Goal: Task Accomplishment & Management: Use online tool/utility

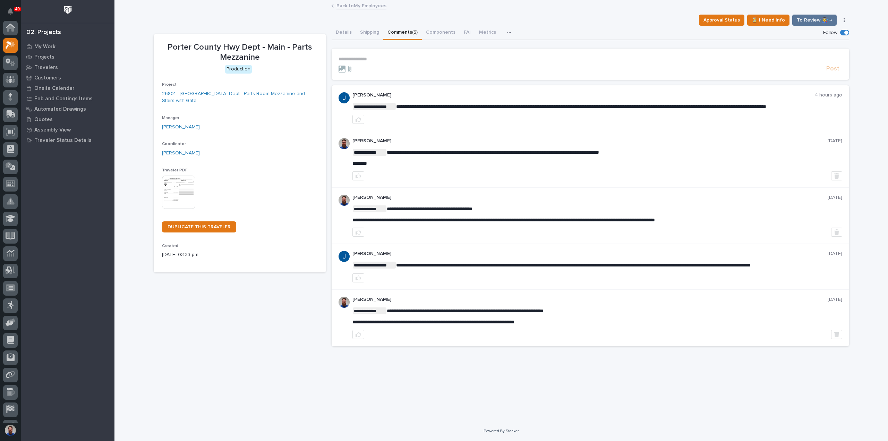
scroll to position [17, 0]
click at [380, 61] on p "**********" at bounding box center [591, 59] width 504 height 6
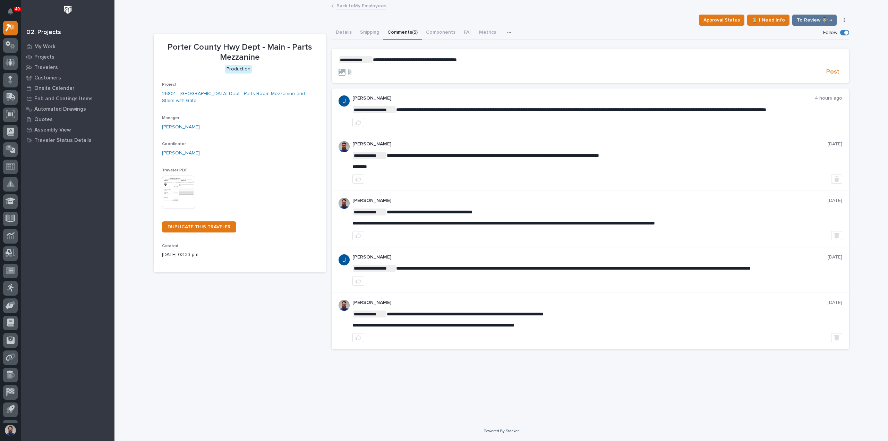
drag, startPoint x: 832, startPoint y: 69, endPoint x: 633, endPoint y: 82, distance: 199.9
click at [833, 69] on span "Post" at bounding box center [833, 72] width 13 height 8
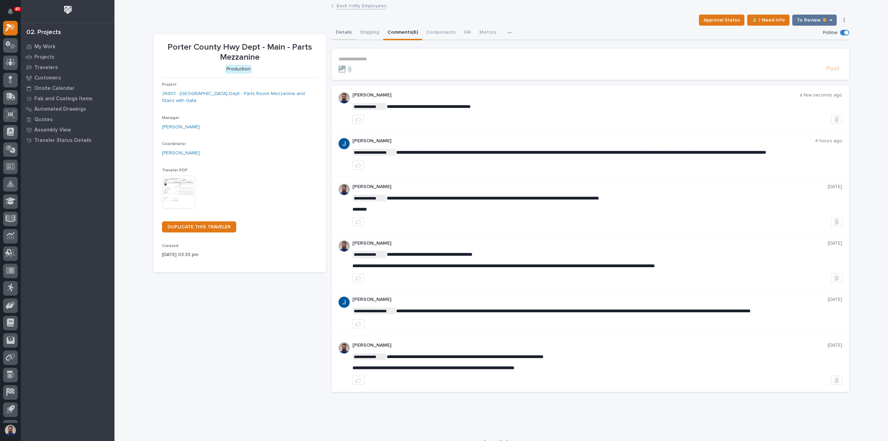
click at [346, 32] on button "Details" at bounding box center [344, 33] width 24 height 15
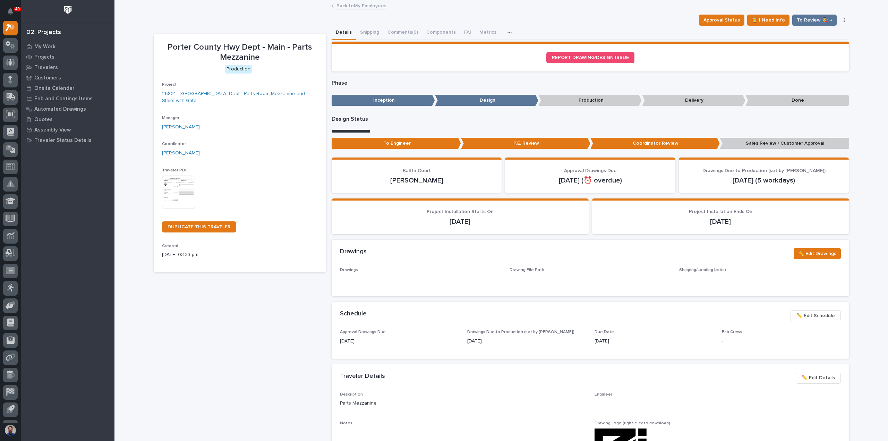
click at [741, 141] on p "Sales Review / Customer Approval" at bounding box center [784, 143] width 129 height 11
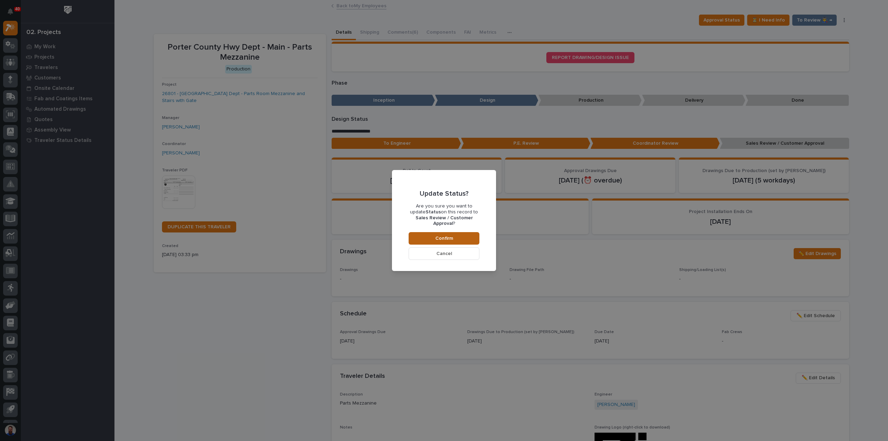
click at [442, 232] on button "Confirm" at bounding box center [444, 238] width 71 height 12
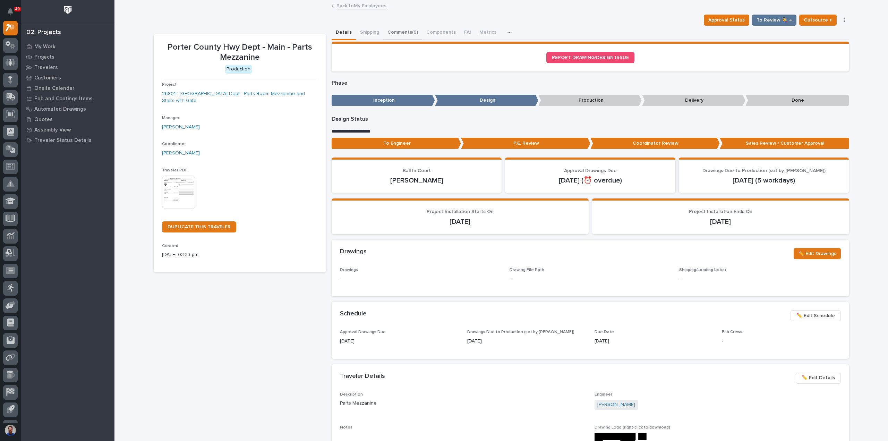
drag, startPoint x: 408, startPoint y: 34, endPoint x: 405, endPoint y: 41, distance: 8.2
click at [408, 34] on button "Comments (6)" at bounding box center [402, 33] width 39 height 15
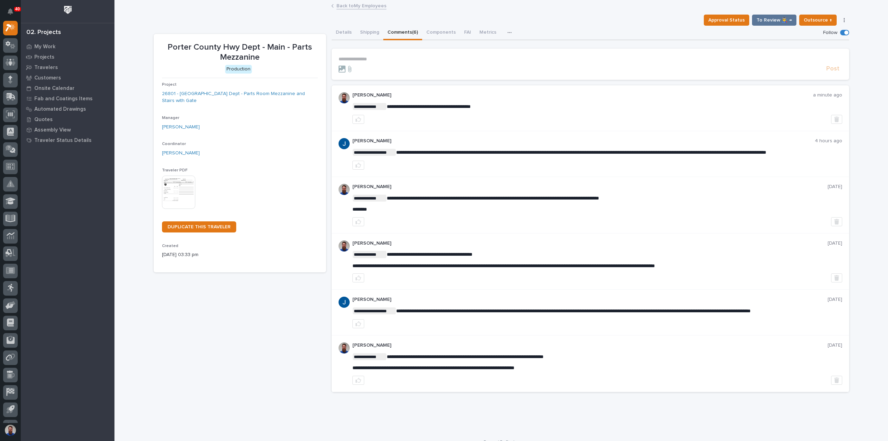
click at [385, 59] on p "**********" at bounding box center [591, 59] width 504 height 6
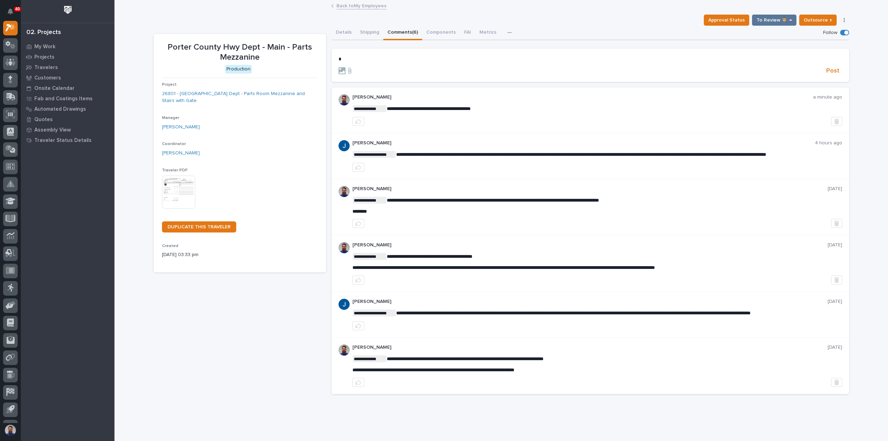
click at [342, 34] on button "Details" at bounding box center [344, 33] width 24 height 15
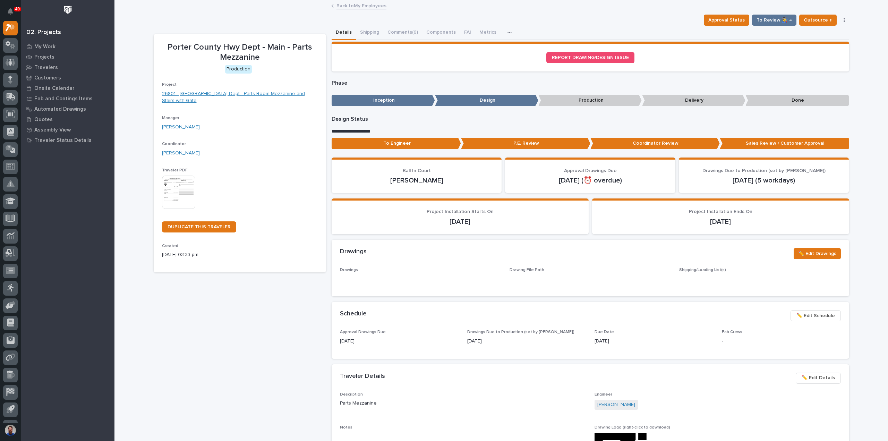
click at [273, 95] on link "26801 - Porter County Hwy Dept - Parts Room Mezzanine and Stairs with Gate" at bounding box center [240, 97] width 156 height 15
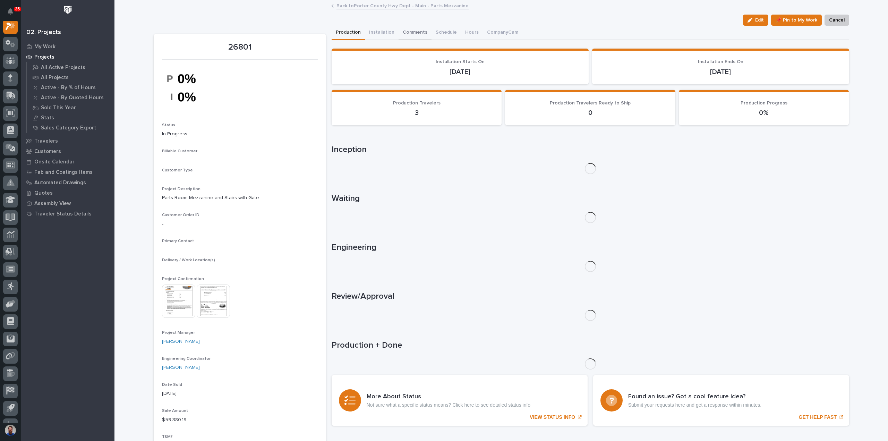
scroll to position [17, 0]
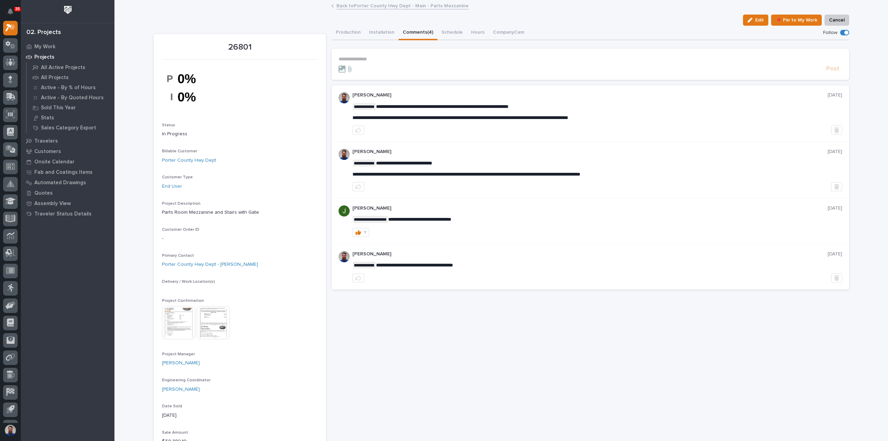
click at [410, 34] on button "Comments (4)" at bounding box center [418, 33] width 39 height 15
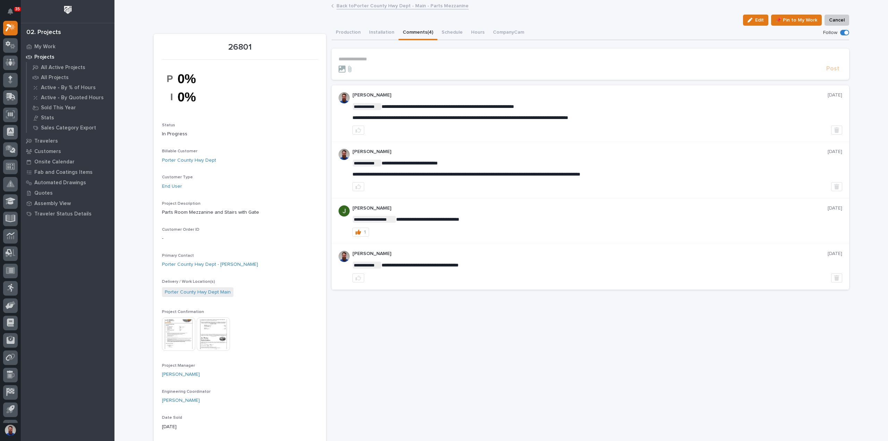
click at [377, 59] on p "**********" at bounding box center [591, 59] width 504 height 6
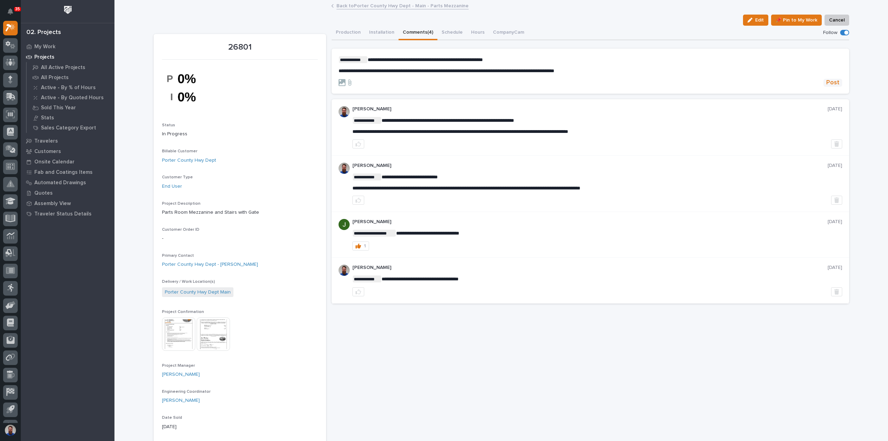
click at [838, 82] on button "Post" at bounding box center [833, 83] width 19 height 8
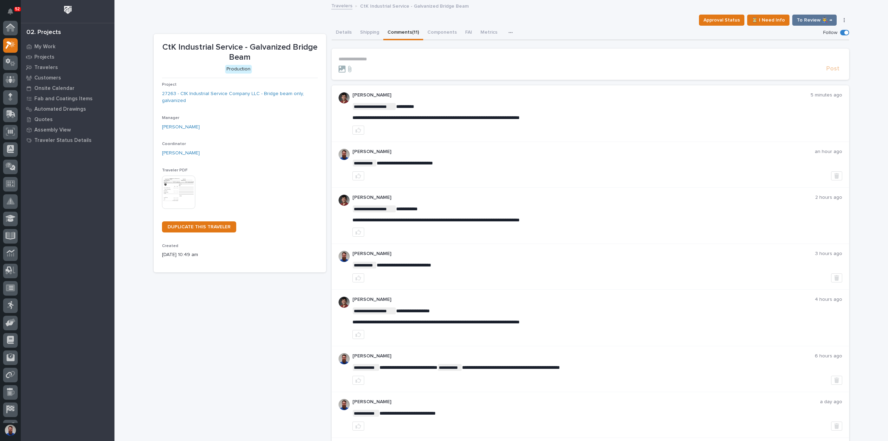
scroll to position [17, 0]
drag, startPoint x: 350, startPoint y: 117, endPoint x: 480, endPoint y: 111, distance: 129.9
click at [482, 110] on div "**********" at bounding box center [598, 112] width 490 height 18
click at [520, 116] on span "**********" at bounding box center [436, 117] width 167 height 5
drag, startPoint x: 568, startPoint y: 117, endPoint x: 349, endPoint y: 117, distance: 218.3
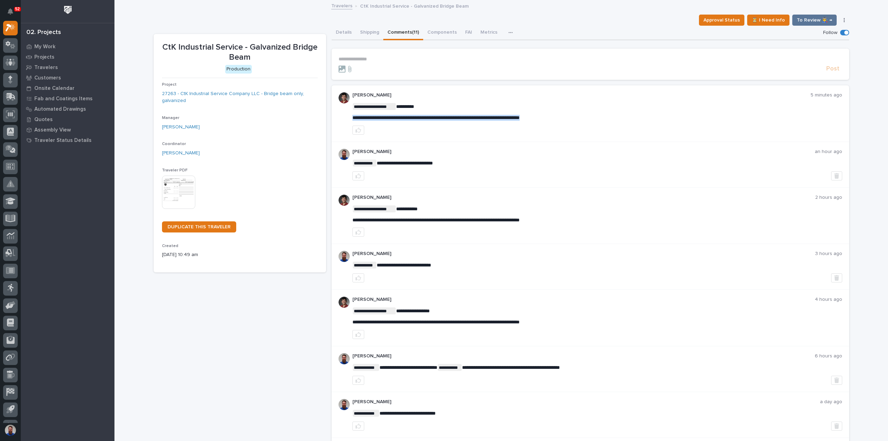
click at [349, 117] on div "**********" at bounding box center [591, 113] width 518 height 57
copy span "**********"
click at [377, 59] on p "**********" at bounding box center [591, 59] width 504 height 6
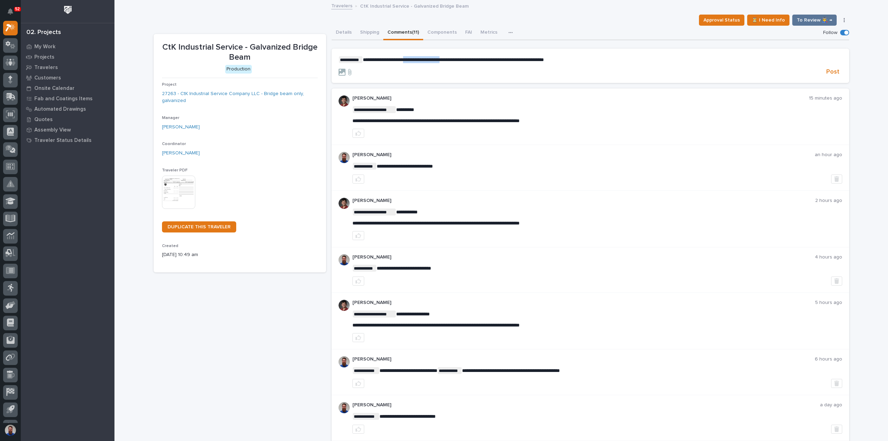
drag, startPoint x: 422, startPoint y: 60, endPoint x: 510, endPoint y: 61, distance: 88.1
click at [505, 61] on span "**********" at bounding box center [453, 59] width 181 height 5
click at [512, 61] on span "**********" at bounding box center [453, 59] width 181 height 5
drag, startPoint x: 568, startPoint y: 62, endPoint x: 431, endPoint y: 59, distance: 137.1
click at [431, 59] on p "**********" at bounding box center [591, 59] width 504 height 7
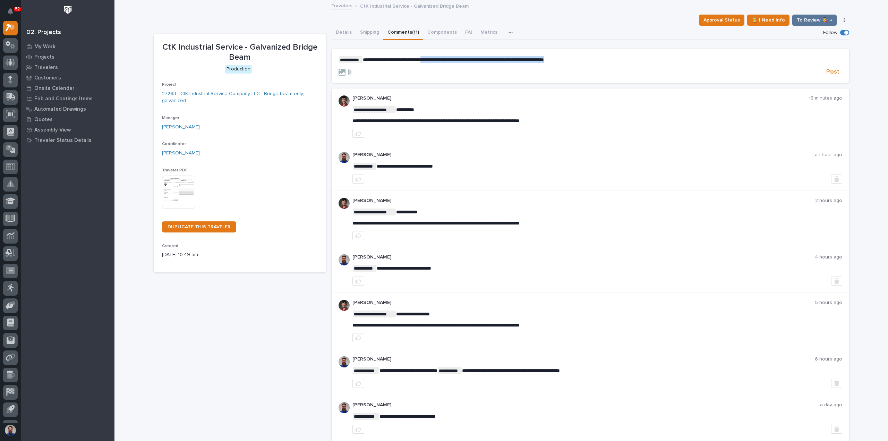
click at [431, 59] on span "**********" at bounding box center [453, 59] width 181 height 5
click at [828, 70] on span "Post" at bounding box center [833, 72] width 13 height 8
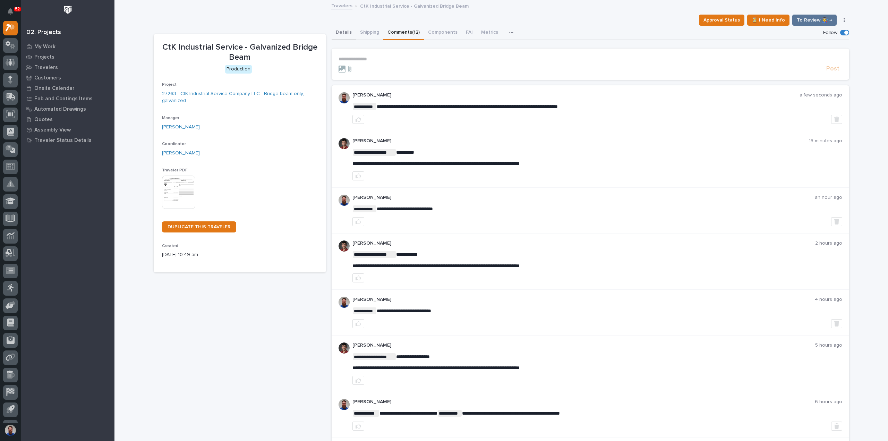
click at [345, 34] on button "Details" at bounding box center [344, 33] width 24 height 15
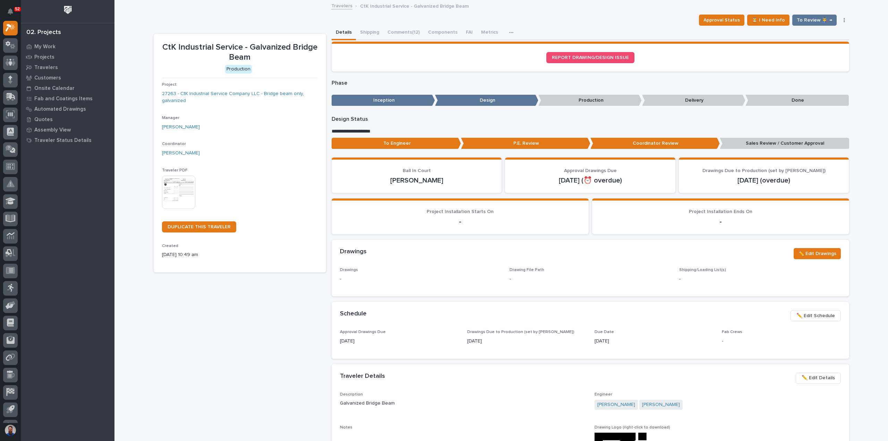
click at [737, 143] on p "Sales Review / Customer Approval" at bounding box center [784, 143] width 129 height 11
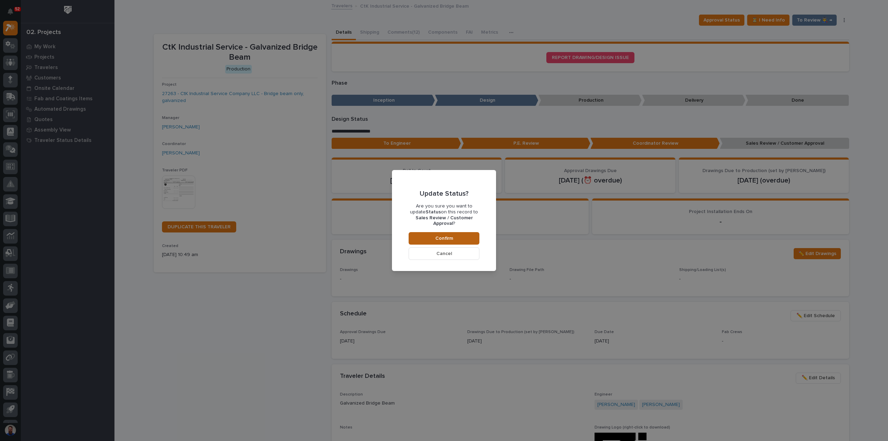
click at [460, 232] on button "Confirm" at bounding box center [444, 238] width 71 height 12
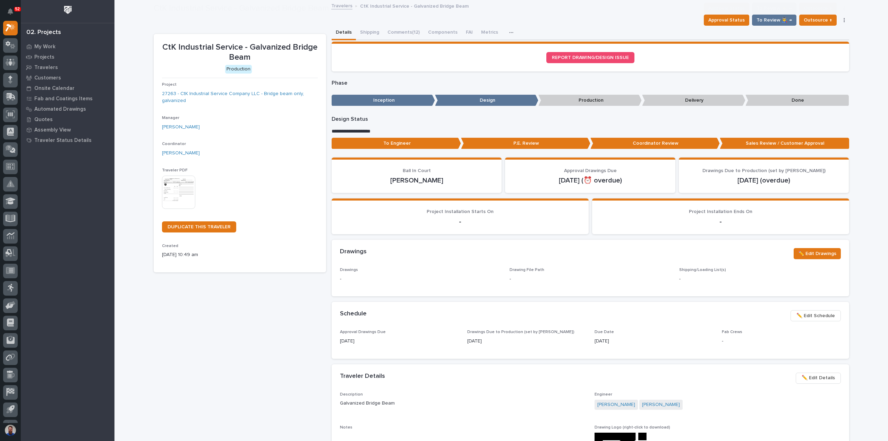
scroll to position [41, 0]
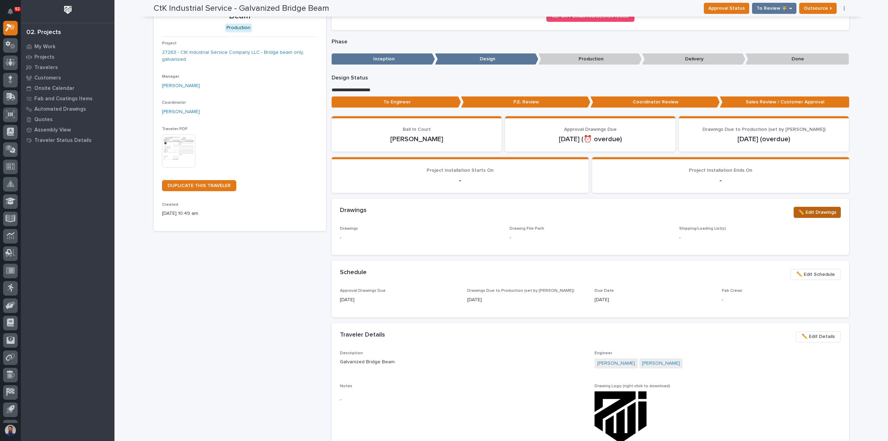
click at [815, 215] on span "✏️ Edit Drawings" at bounding box center [817, 212] width 38 height 8
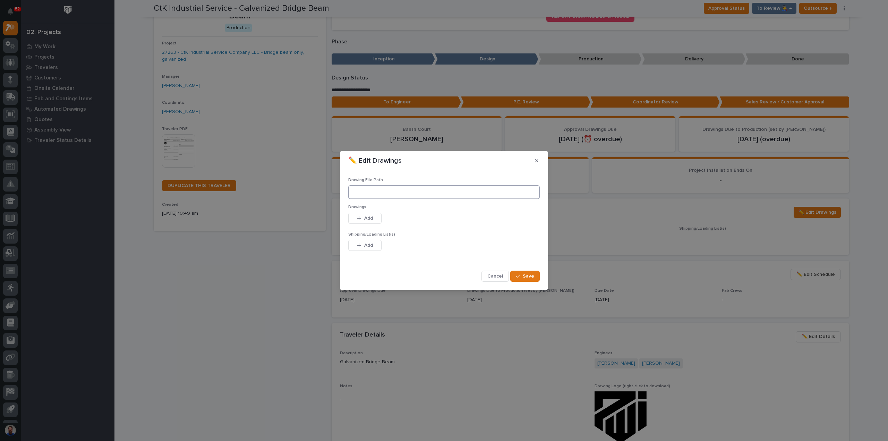
click at [388, 191] on input at bounding box center [444, 192] width 192 height 14
paste input ""M:\CtK Industrial Service Co\137051 beam prep and galv 9.19.25\01 Engineering\…"
type input "M:\CtK Industrial Service Co\137051 beam prep and galv 9.19.25\01 Engineering\0…"
click at [372, 218] on span "Add" at bounding box center [368, 218] width 9 height 6
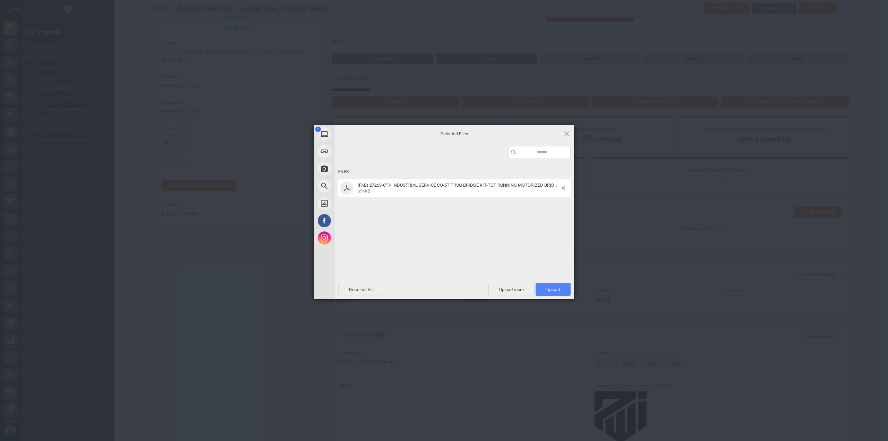
click at [552, 288] on span "Upload 1" at bounding box center [554, 289] width 14 height 5
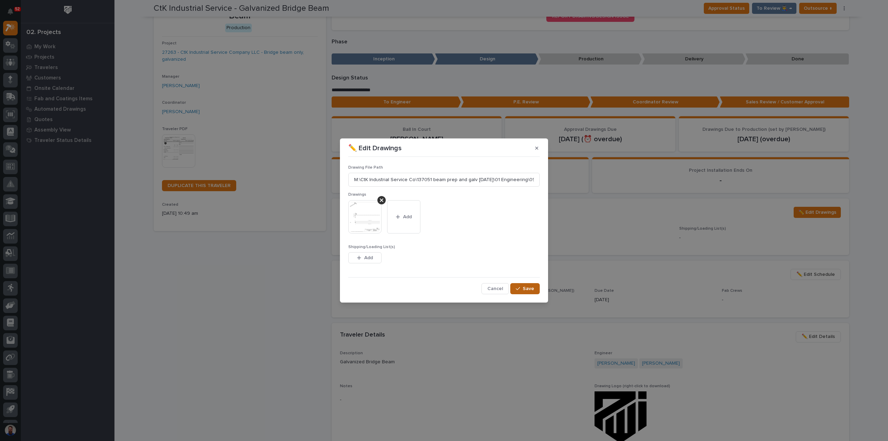
click at [533, 288] on span "Save" at bounding box center [528, 289] width 11 height 6
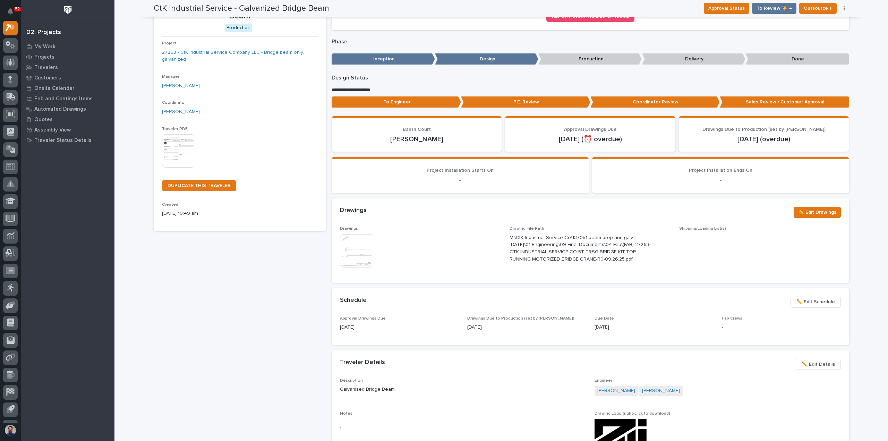
scroll to position [55, 0]
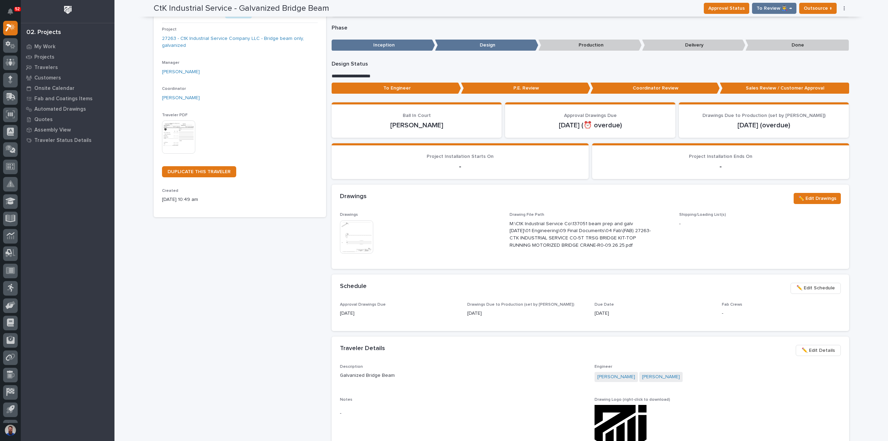
drag, startPoint x: 614, startPoint y: 307, endPoint x: 556, endPoint y: 308, distance: 58.0
click at [556, 308] on div "Approval Drawings Due 09/25/2025 Drawings Due to Production (set by Adam) 09/16…" at bounding box center [590, 312] width 501 height 20
click at [556, 308] on div "Drawings Due to Production (set by Adam) 09/16/2025" at bounding box center [526, 312] width 119 height 20
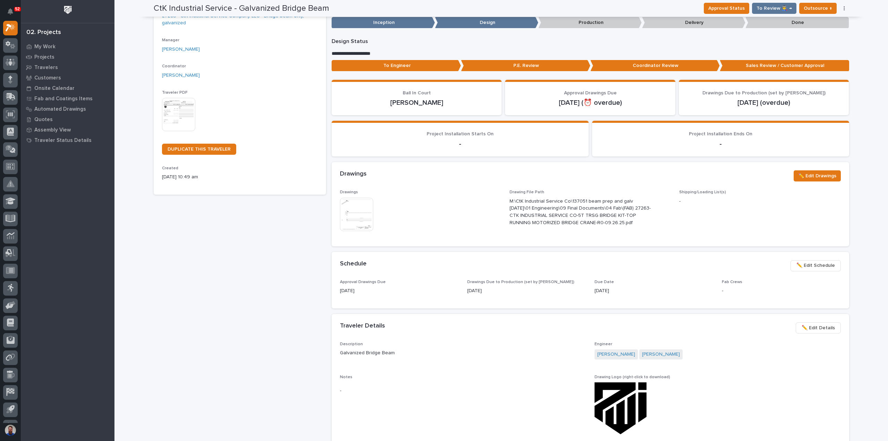
scroll to position [0, 0]
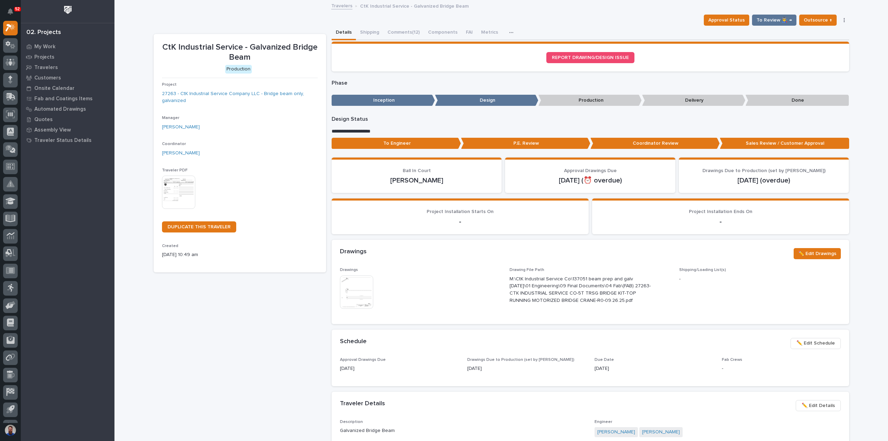
drag, startPoint x: 508, startPoint y: 278, endPoint x: 617, endPoint y: 306, distance: 113.1
click at [617, 306] on div "Drawing File Path M:\CtK Industrial Service Co\137051 beam prep and galv 9.19.2…" at bounding box center [590, 289] width 161 height 42
click at [616, 302] on p "M:\CtK Industrial Service Co\137051 beam prep and galv 9.19.25\01 Engineering\0…" at bounding box center [582, 290] width 145 height 29
click at [270, 95] on link "27263 - CtK Industrial Service Company LLC - Bridge beam only, galvanized" at bounding box center [240, 97] width 156 height 15
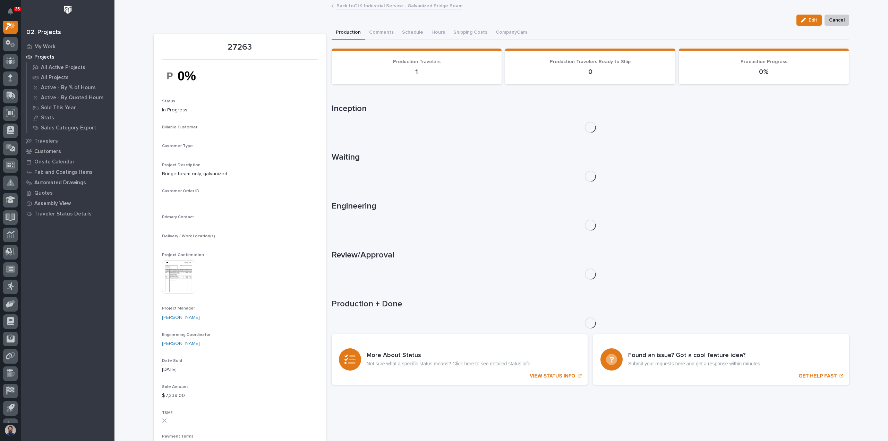
scroll to position [17, 0]
click at [381, 32] on button "Comments (3)" at bounding box center [384, 33] width 39 height 15
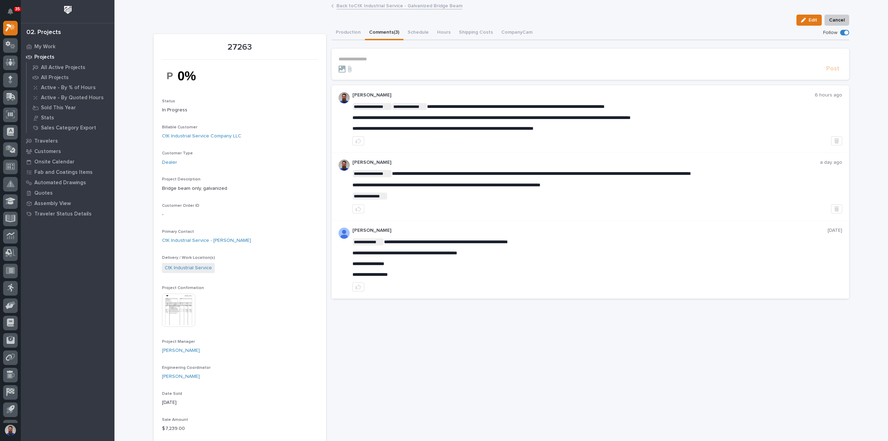
click at [380, 56] on section "**********" at bounding box center [591, 64] width 518 height 31
click at [382, 58] on p "**********" at bounding box center [591, 59] width 504 height 6
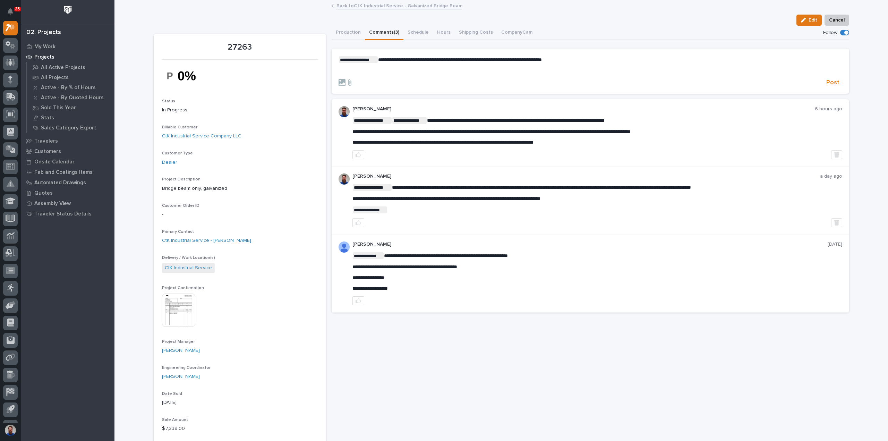
click at [433, 67] on div "**********" at bounding box center [591, 65] width 504 height 18
click at [831, 83] on span "Post" at bounding box center [833, 83] width 13 height 8
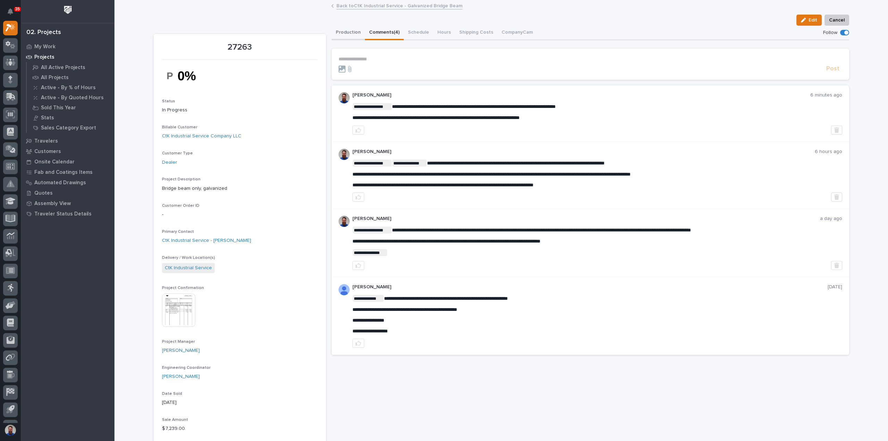
click at [345, 32] on button "Production" at bounding box center [348, 33] width 33 height 15
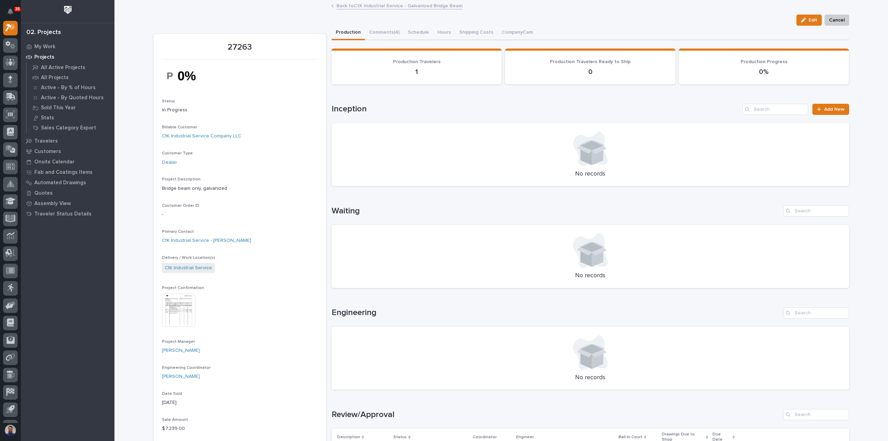
scroll to position [231, 0]
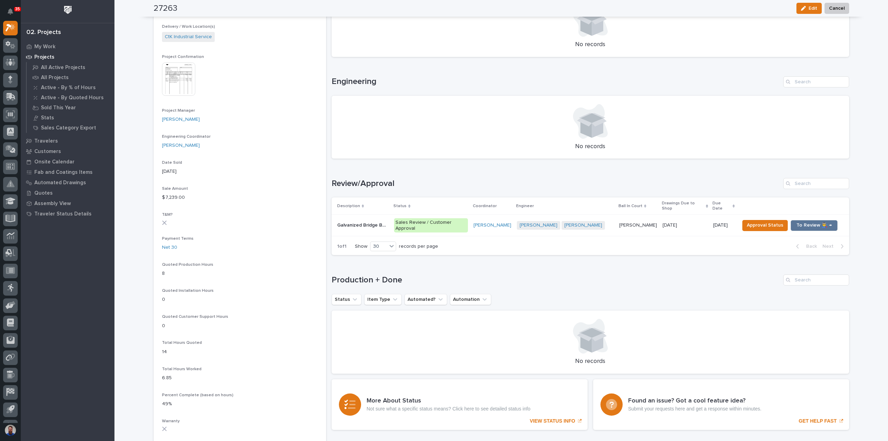
click at [468, 219] on p "Sales Review / Customer Approval" at bounding box center [431, 225] width 74 height 15
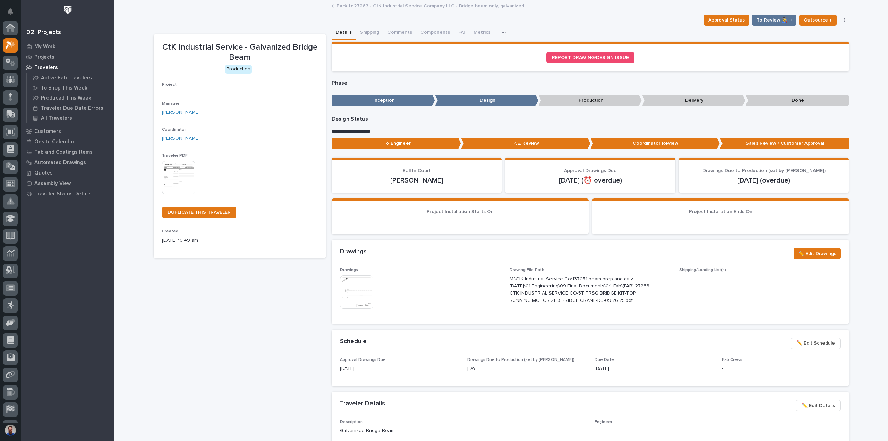
scroll to position [17, 0]
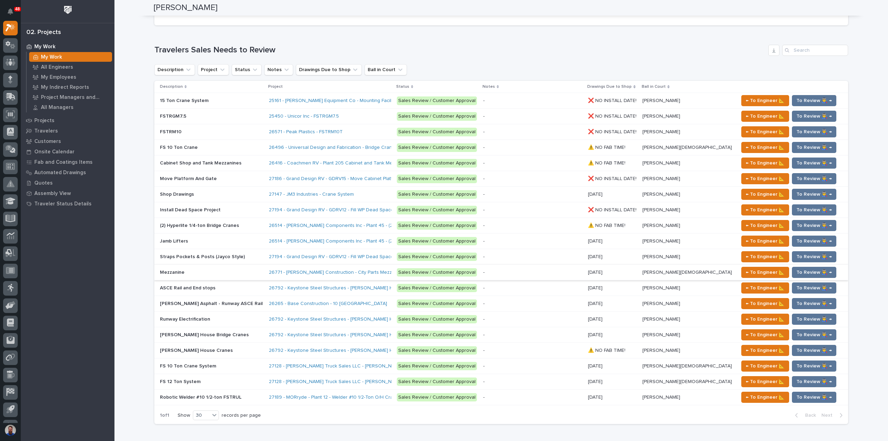
scroll to position [648, 0]
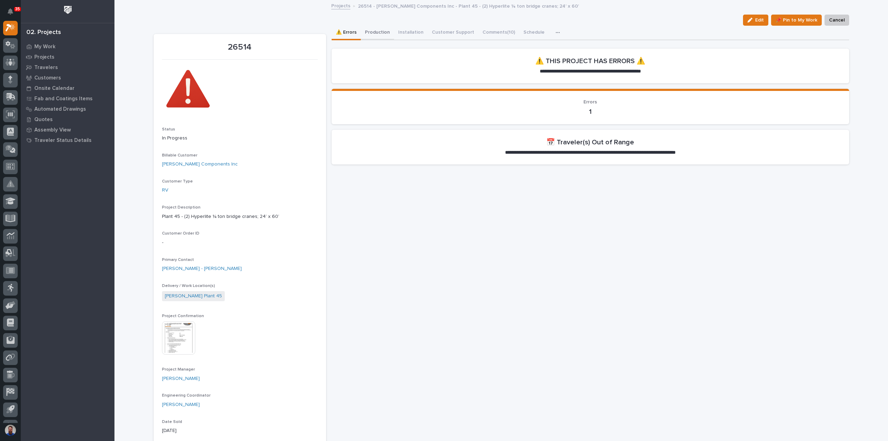
click at [373, 34] on button "Production" at bounding box center [377, 33] width 33 height 15
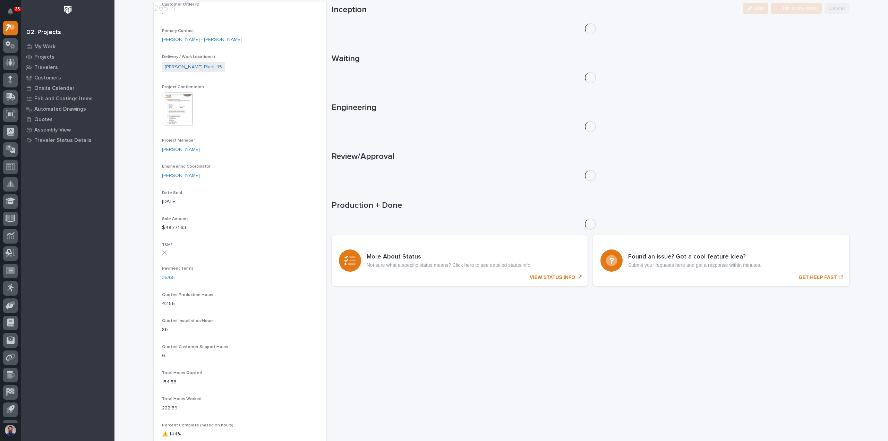
scroll to position [231, 0]
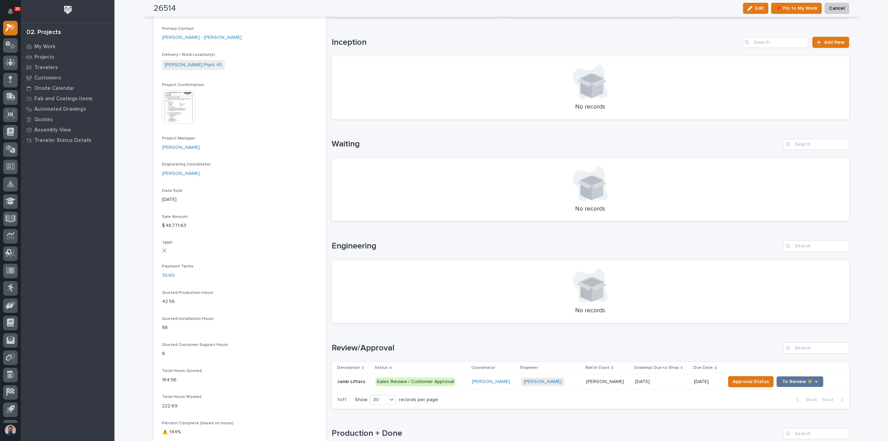
click at [454, 381] on p "Sales Review / Customer Approval" at bounding box center [420, 382] width 91 height 9
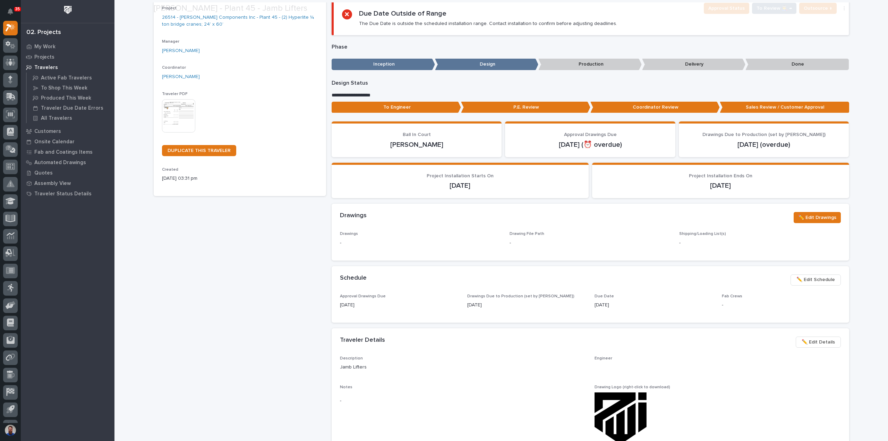
scroll to position [141, 0]
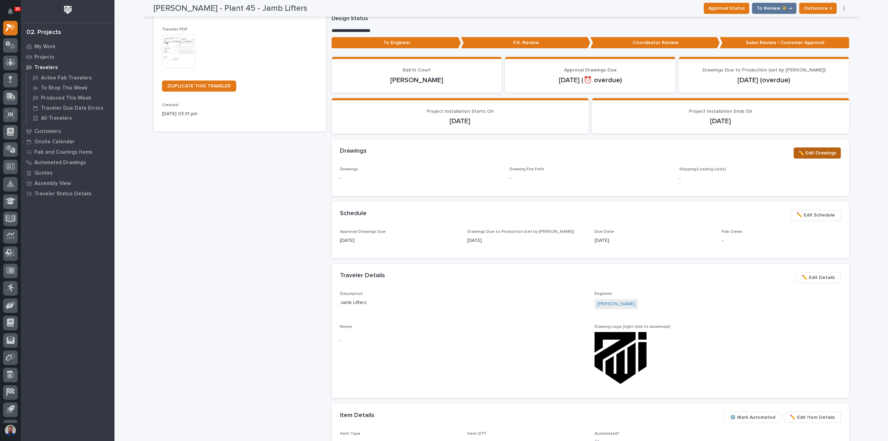
click at [809, 154] on span "✏️ Edit Drawings" at bounding box center [817, 153] width 38 height 8
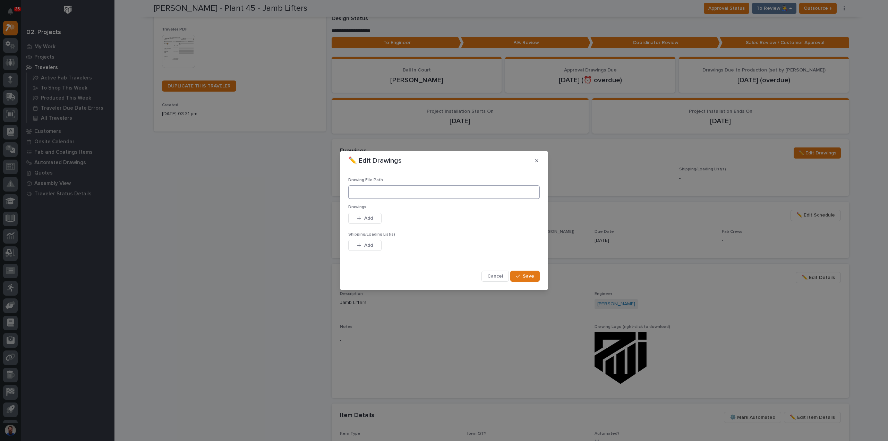
click at [369, 186] on input at bounding box center [444, 192] width 192 height 14
paste input ""M:\Lippert\Plant 45\26514 Bifolds Hyperlite Crane System\01 Engineering\09 Fin…"
type input "M:\Lippert\Plant 45\26514 Bifolds Hyperlite Crane System\01 Engineering\09 Fina…"
click at [364, 223] on button "Add" at bounding box center [364, 218] width 33 height 11
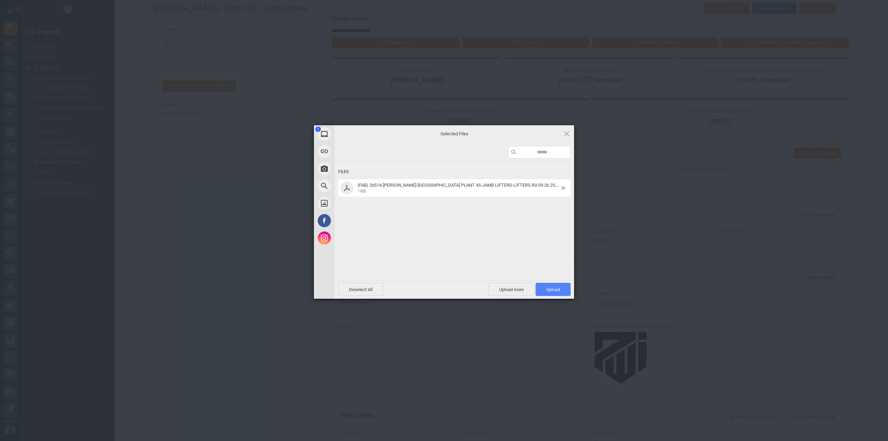
click at [543, 285] on span "Upload 1" at bounding box center [553, 289] width 35 height 13
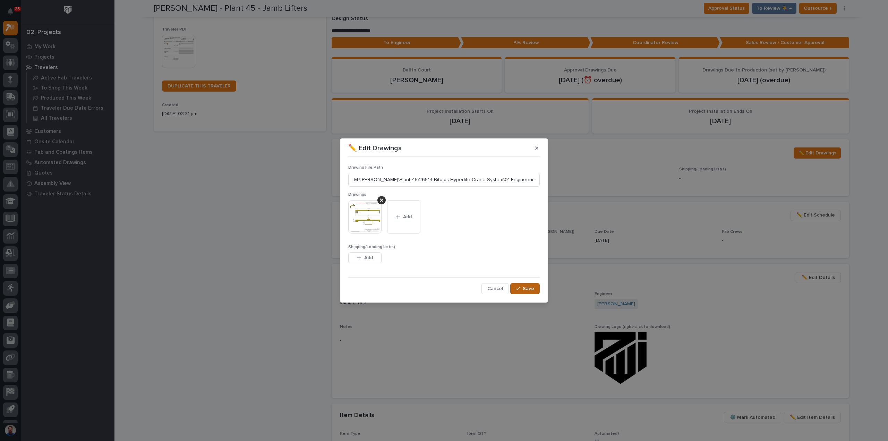
click at [529, 289] on span "Save" at bounding box center [528, 289] width 11 height 6
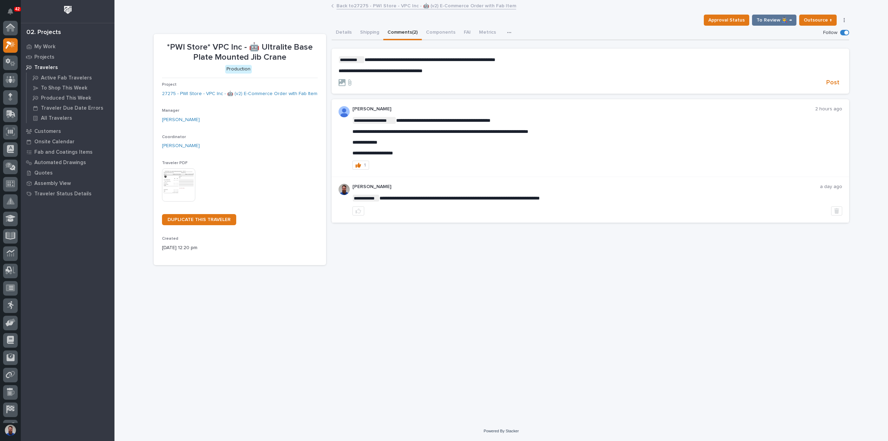
scroll to position [17, 0]
drag, startPoint x: 444, startPoint y: 72, endPoint x: 403, endPoint y: 61, distance: 41.9
click at [403, 61] on form "**********" at bounding box center [591, 71] width 504 height 31
click at [448, 72] on p "**********" at bounding box center [591, 71] width 504 height 6
drag, startPoint x: 423, startPoint y: 67, endPoint x: 419, endPoint y: 66, distance: 4.3
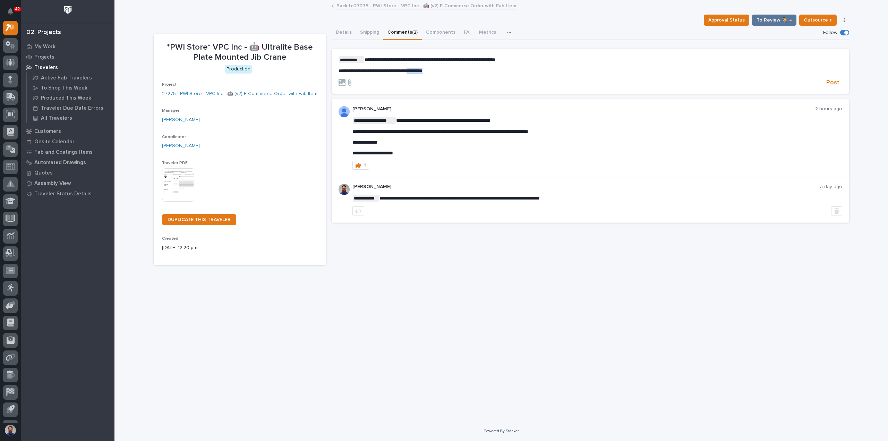
click at [419, 66] on div "**********" at bounding box center [591, 65] width 504 height 18
click at [416, 66] on div "**********" at bounding box center [591, 65] width 504 height 18
click at [337, 33] on button "Details" at bounding box center [344, 33] width 24 height 15
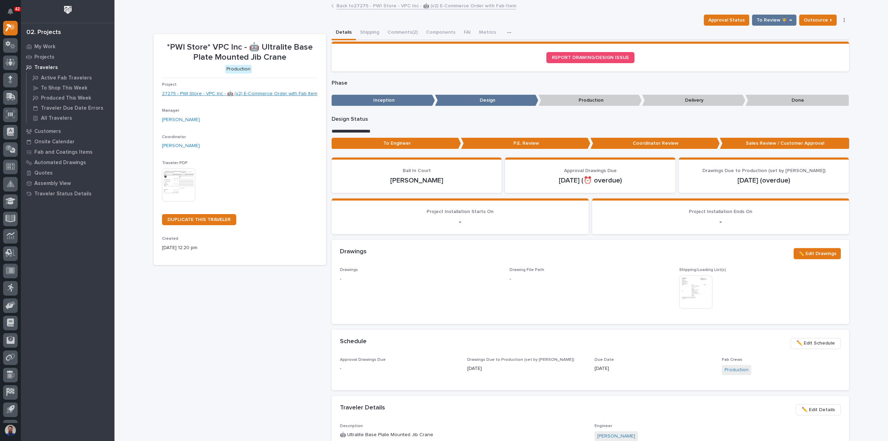
click at [245, 92] on link "27275 - PWI Store - VPC Inc - 🤖 (v2) E-Commerce Order with Fab Item" at bounding box center [239, 93] width 155 height 7
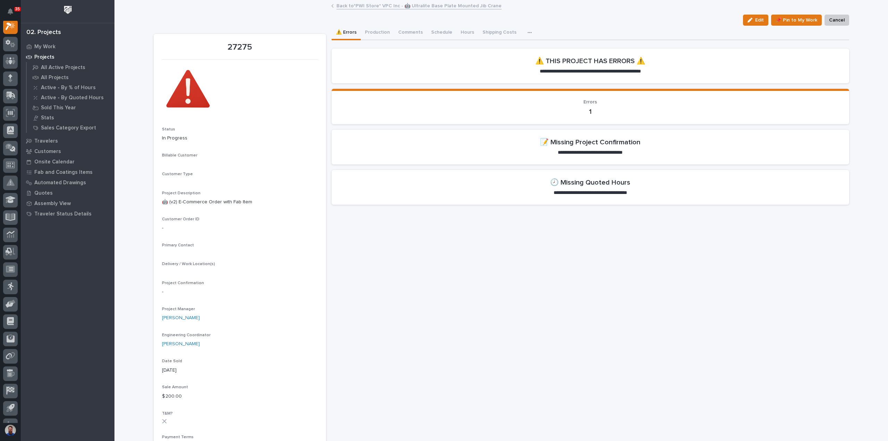
scroll to position [17, 0]
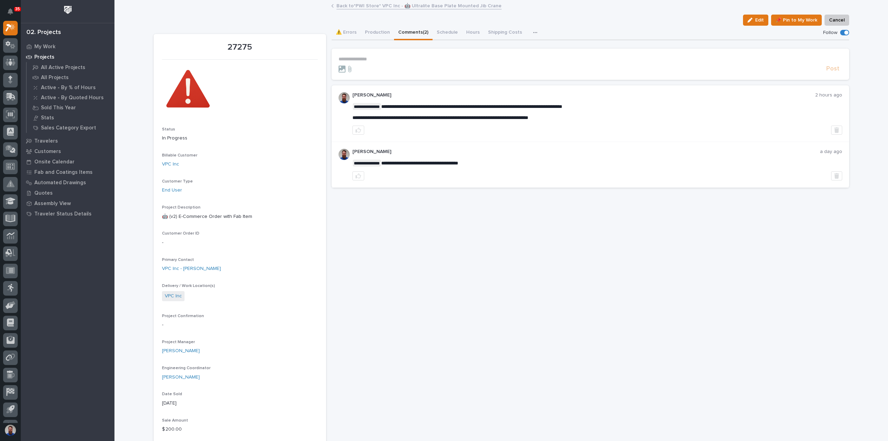
click at [416, 32] on button "Comments (2)" at bounding box center [413, 33] width 39 height 15
click at [366, 37] on button "Production" at bounding box center [377, 33] width 33 height 15
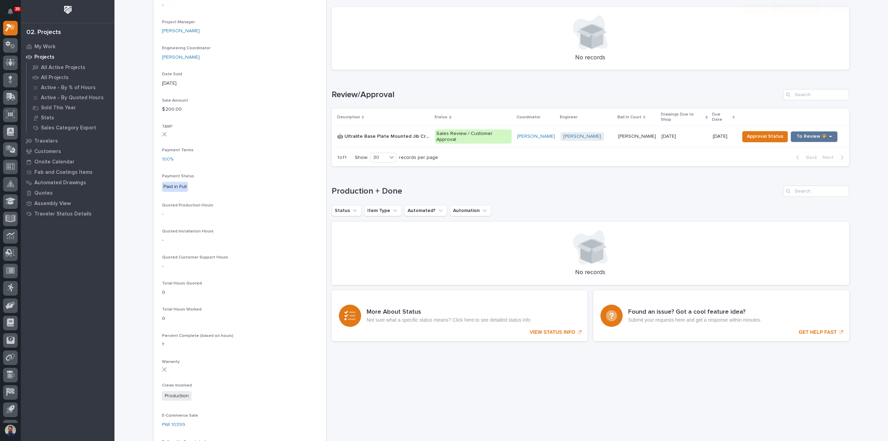
scroll to position [324, 0]
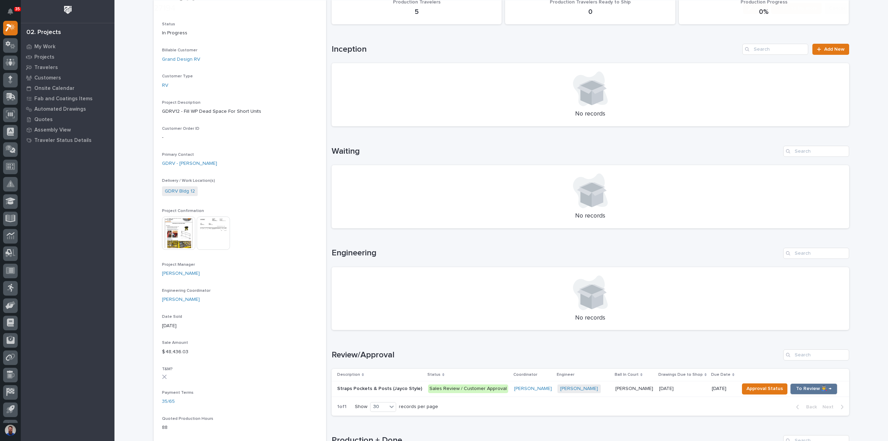
scroll to position [139, 0]
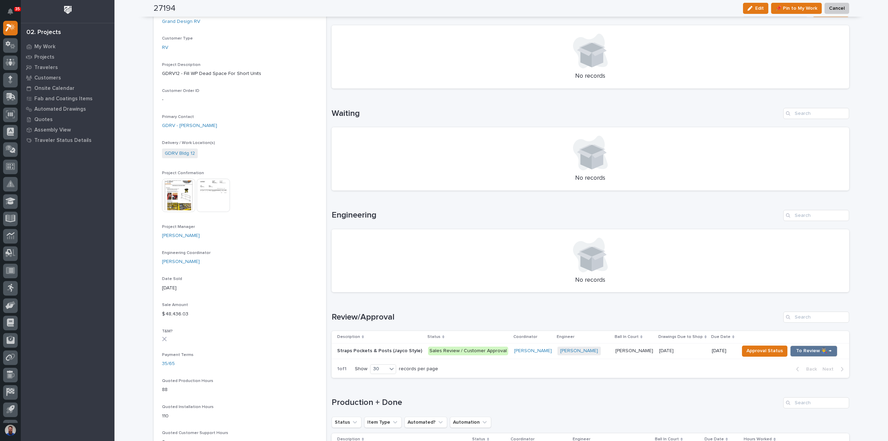
click at [397, 350] on p "Straps Pockets & Posts (Jayco Style)" at bounding box center [380, 350] width 86 height 7
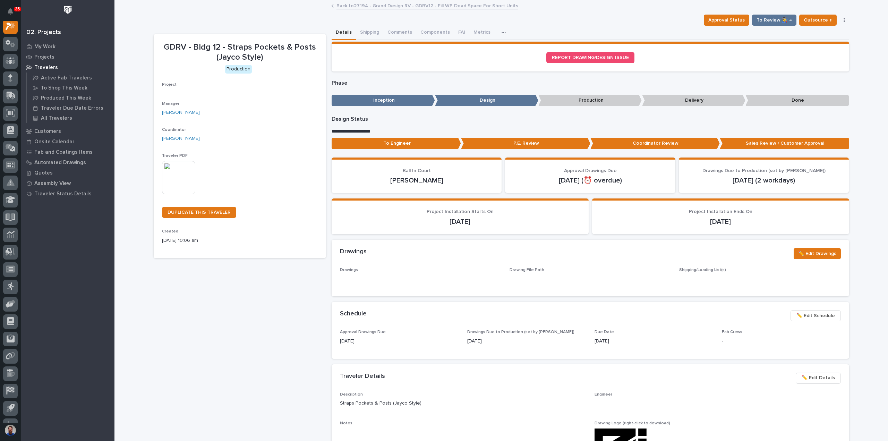
scroll to position [17, 0]
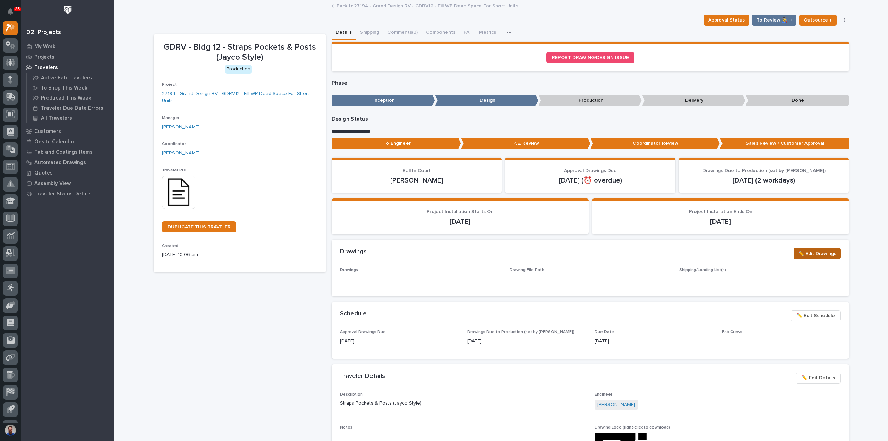
click at [802, 255] on span "✏️ Edit Drawings" at bounding box center [817, 254] width 38 height 8
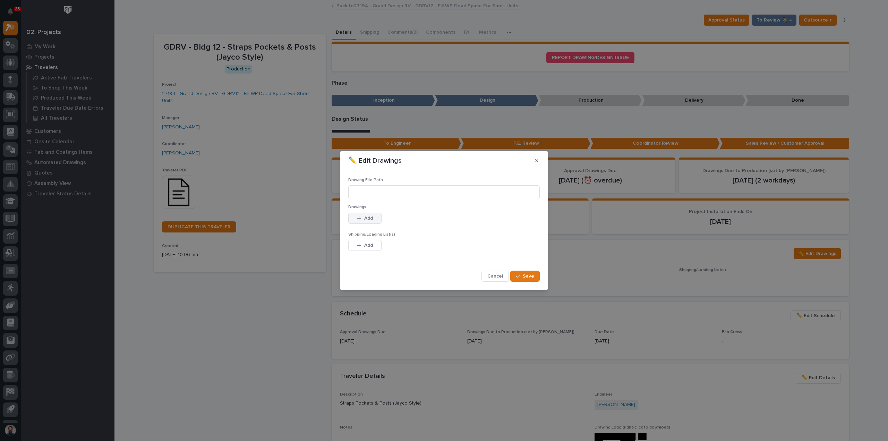
click at [359, 218] on icon "button" at bounding box center [359, 218] width 4 height 4
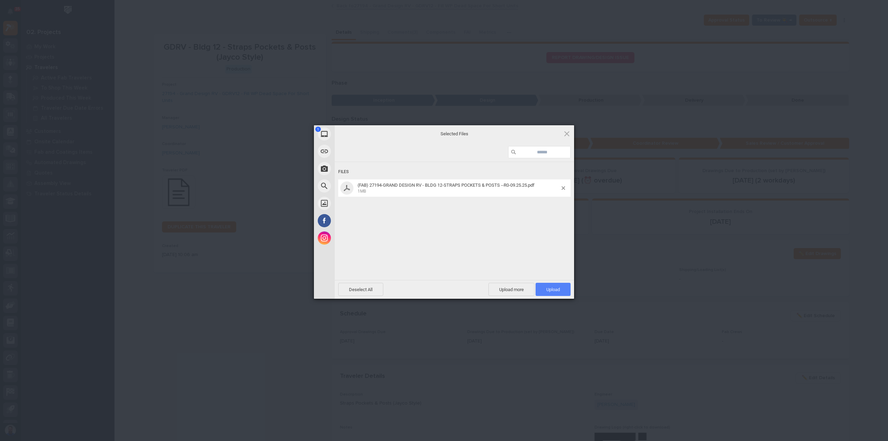
click at [555, 289] on span "Upload 1" at bounding box center [554, 289] width 14 height 5
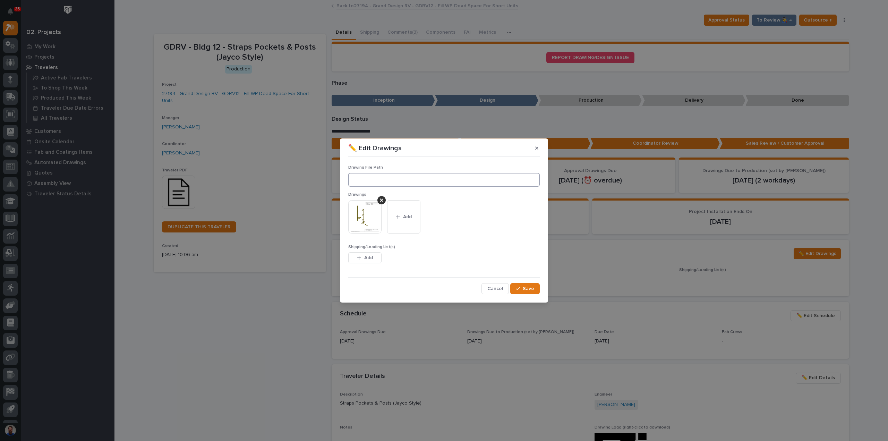
click at [386, 179] on input at bounding box center [444, 180] width 192 height 14
paste input ""M:\Grand Design RV\Building 12\27194 Fill WP Dead Space For Short Units\01 Eng…"
type input "M:\Grand Design RV\Building 12\27194 Fill WP Dead Space For Short Units\01 Engi…"
click at [526, 288] on span "Save" at bounding box center [528, 289] width 11 height 6
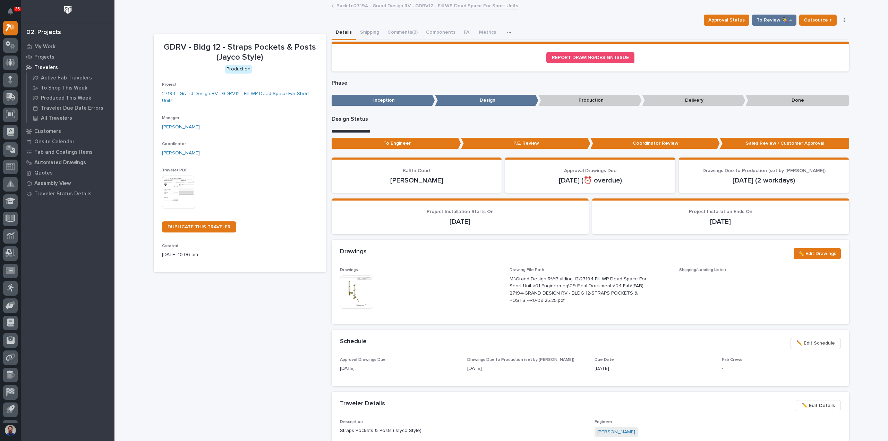
click at [474, 258] on div "Drawings ✏️ Edit Drawings" at bounding box center [590, 253] width 501 height 11
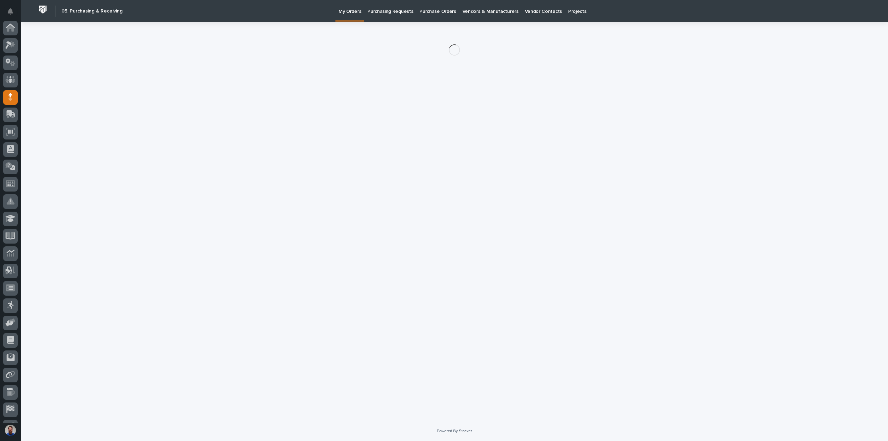
scroll to position [49, 0]
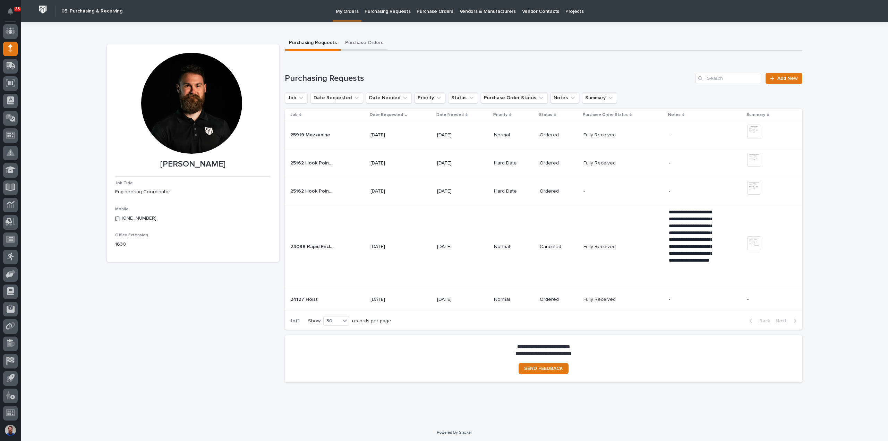
click at [361, 40] on button "Purchase Orders" at bounding box center [364, 43] width 47 height 15
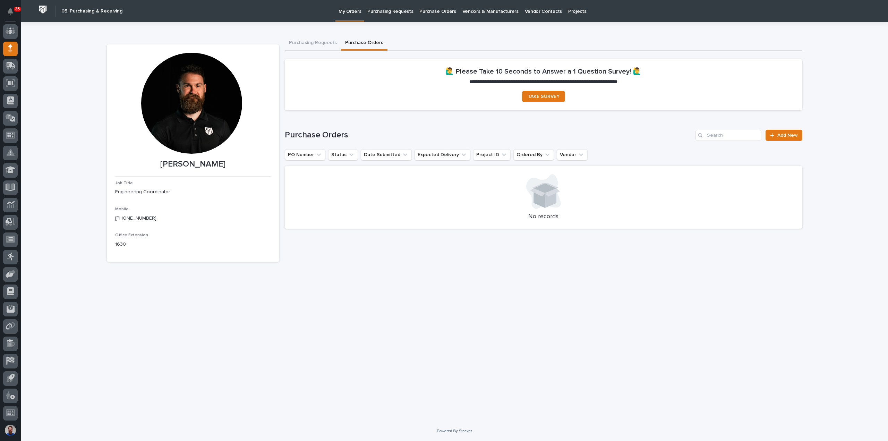
click at [380, 11] on p "Purchasing Requests" at bounding box center [390, 7] width 46 height 15
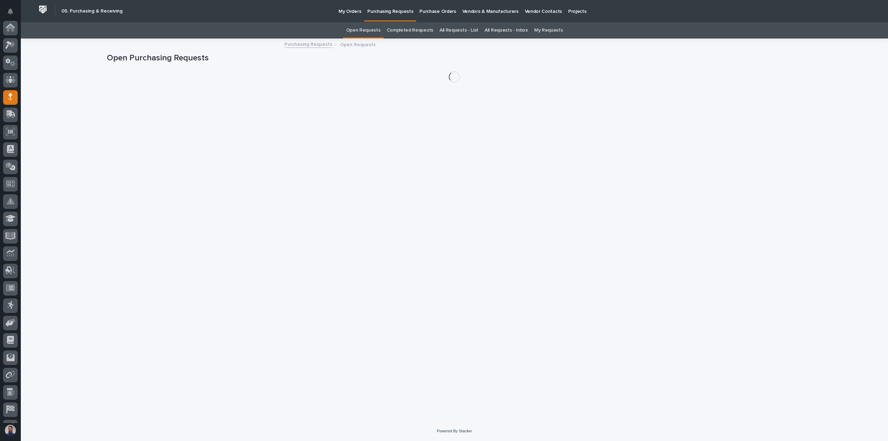
scroll to position [49, 0]
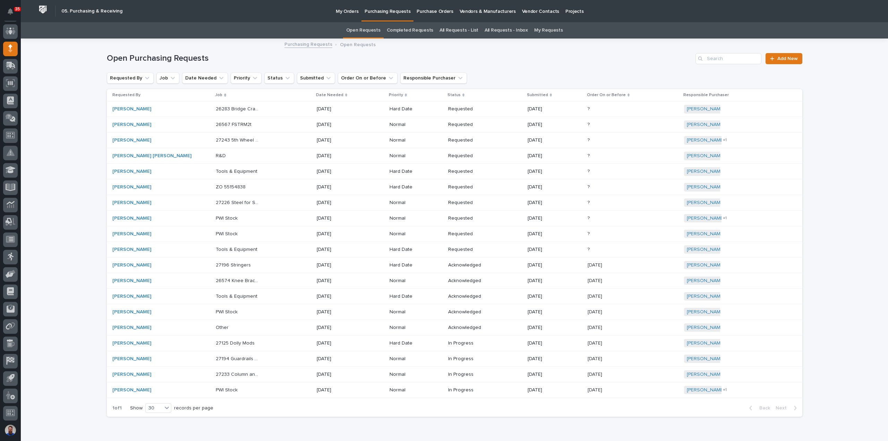
click at [267, 109] on div "26283 Bridge Cranes 26283 Bridge Cranes" at bounding box center [263, 108] width 95 height 11
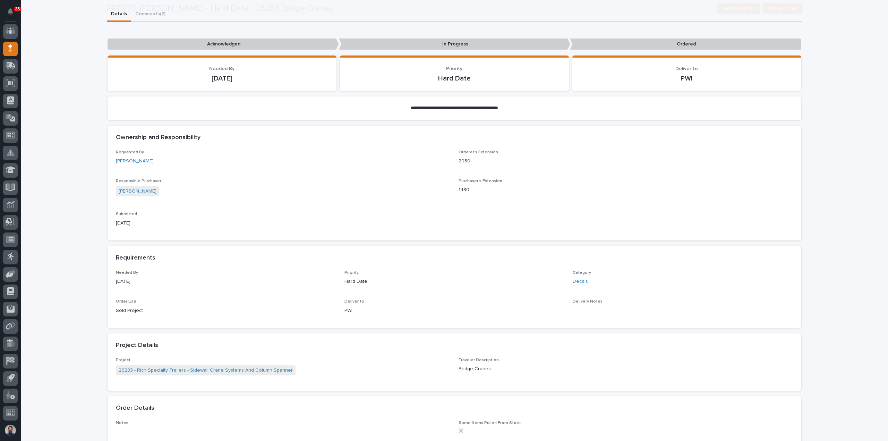
scroll to position [92, 0]
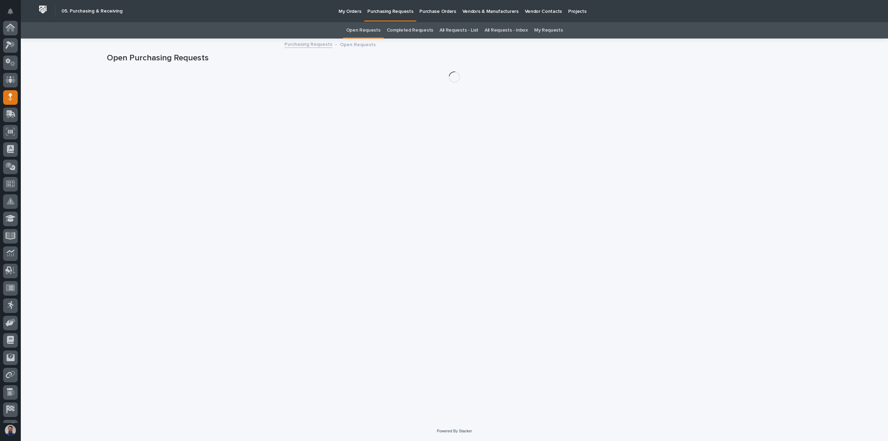
scroll to position [49, 0]
